Goal: Information Seeking & Learning: Learn about a topic

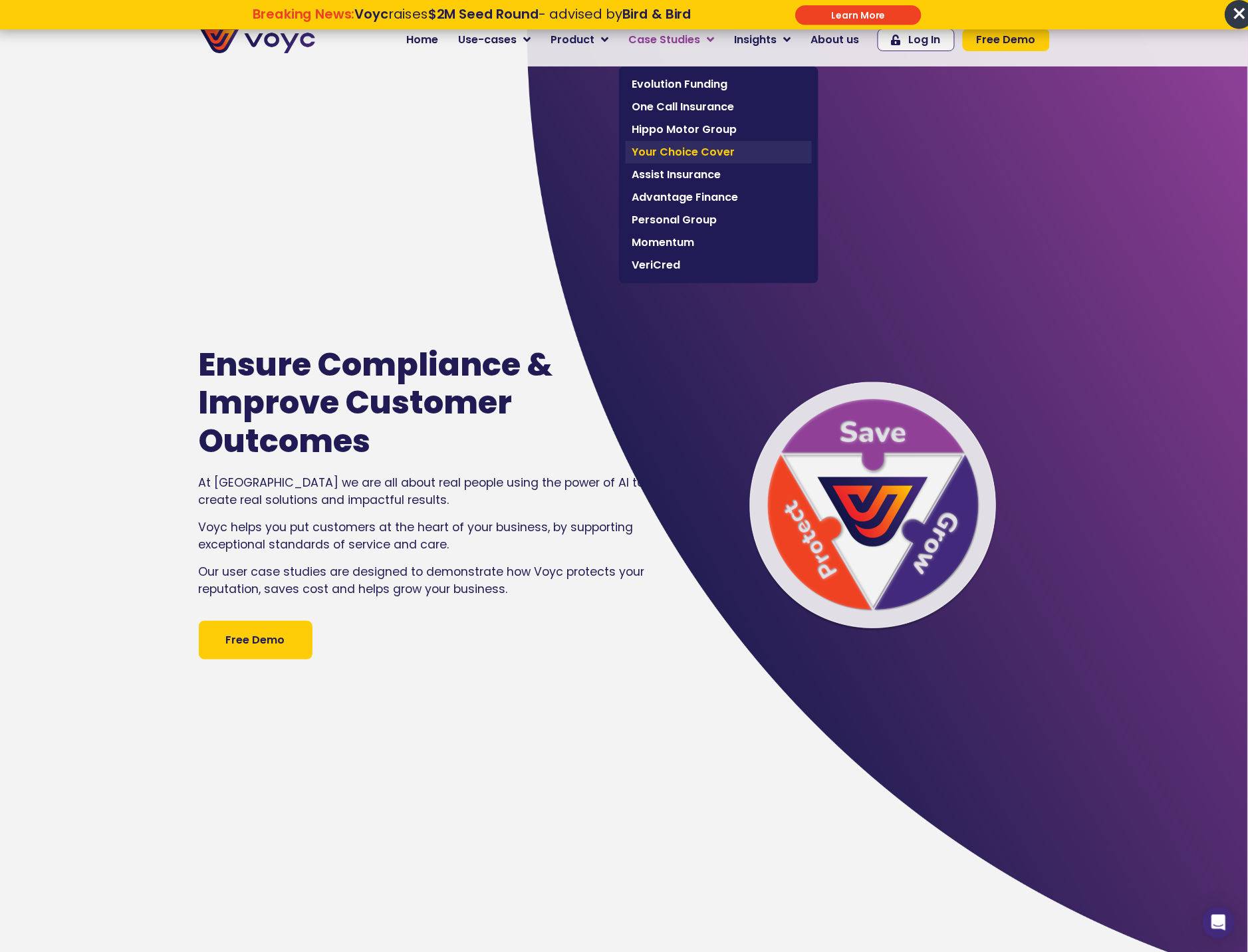
click at [687, 157] on span "Your Choice Cover" at bounding box center [718, 151] width 173 height 16
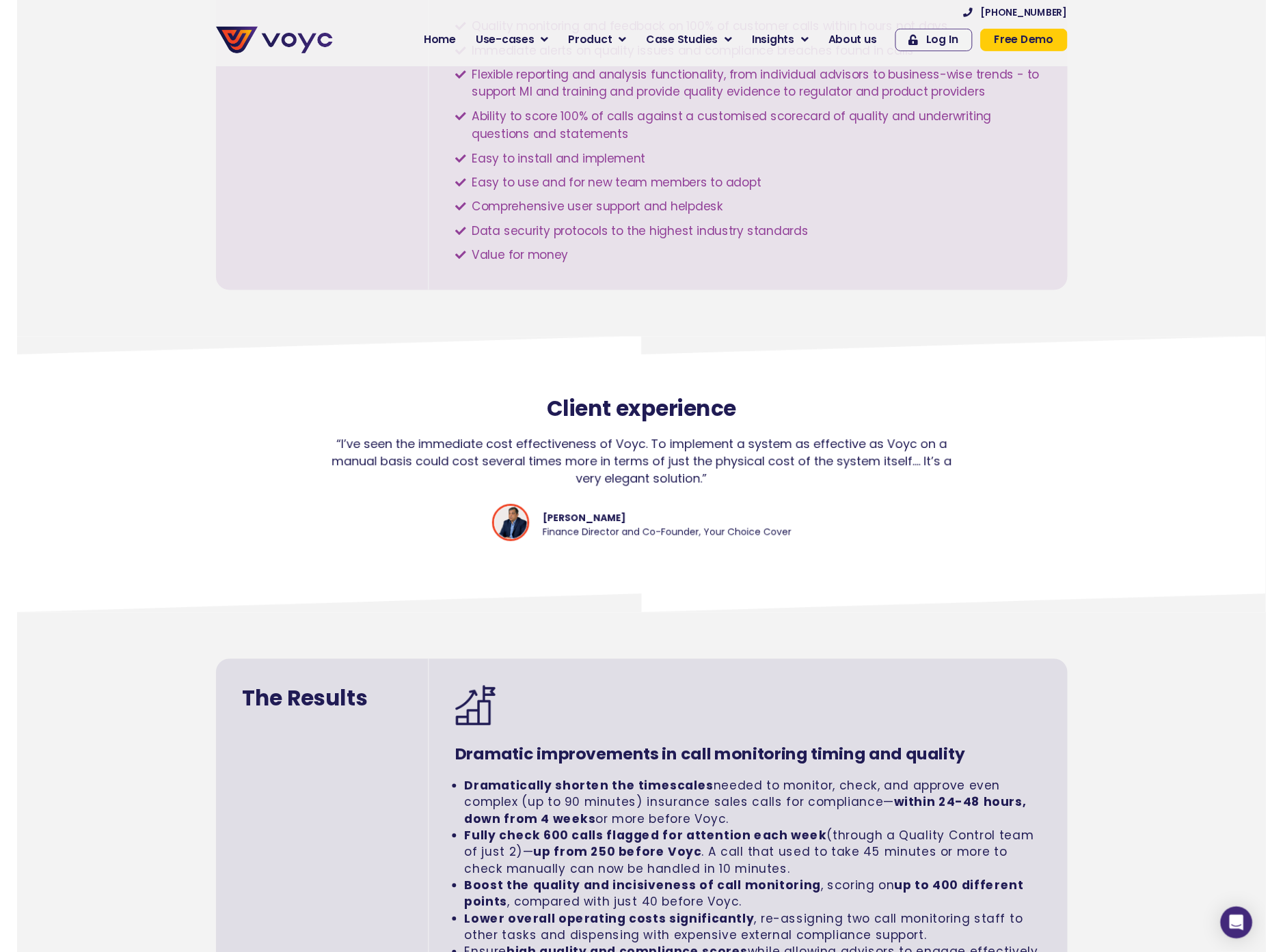
scroll to position [1821, 0]
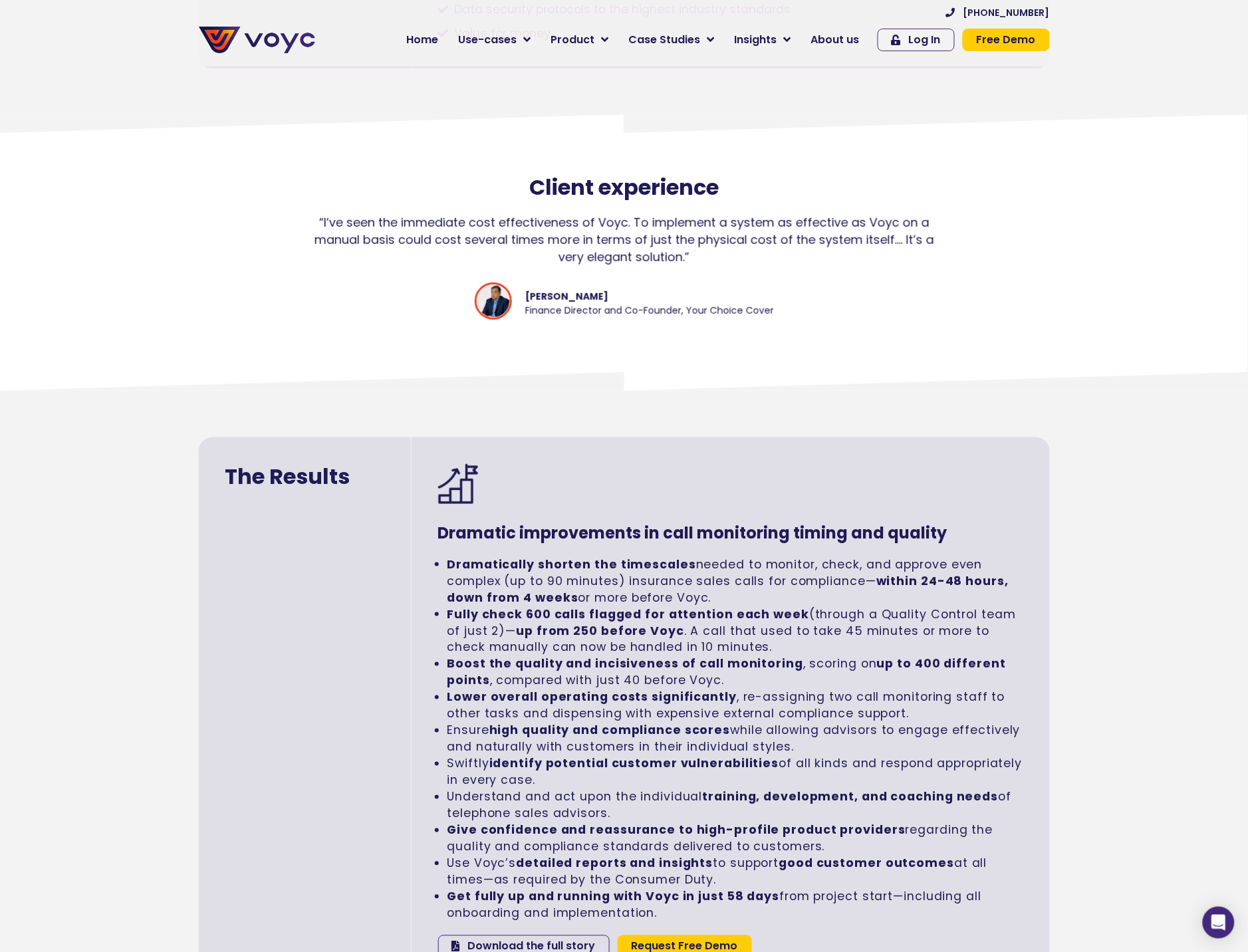
click at [661, 615] on li "Fully check 600 calls flagged for attention each week (through a Quality Contro…" at bounding box center [735, 631] width 575 height 49
drag, startPoint x: 774, startPoint y: 873, endPoint x: 443, endPoint y: 879, distance: 331.1
click at [443, 879] on ul "Dramatically shorten the timescales needed to monitor, check, and approve even …" at bounding box center [730, 739] width 586 height 366
copy strong "Get fully up and running with Voyc in just 58 days"
